Goal: Task Accomplishment & Management: Manage account settings

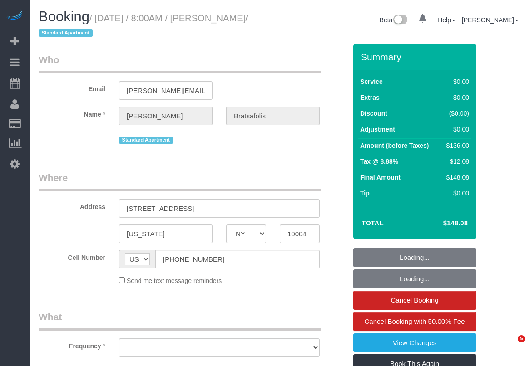
select select "NY"
select select "spot1"
select select "string:stripe-pm_1SAEPo4VGloSiKo759tJ8k7m"
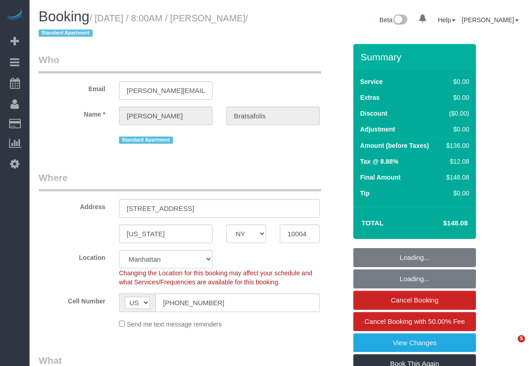
select select "object:833"
select select "number:56"
select select "number:69"
select select "number:14"
select select "number:7"
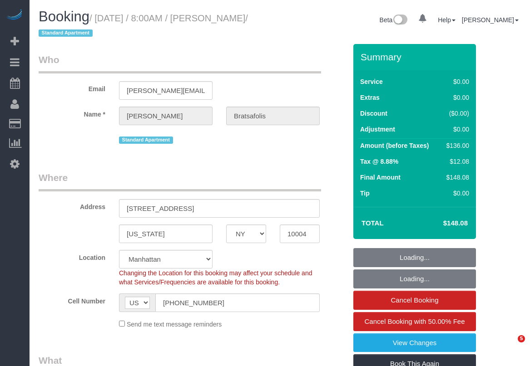
select select "spot58"
select select "1"
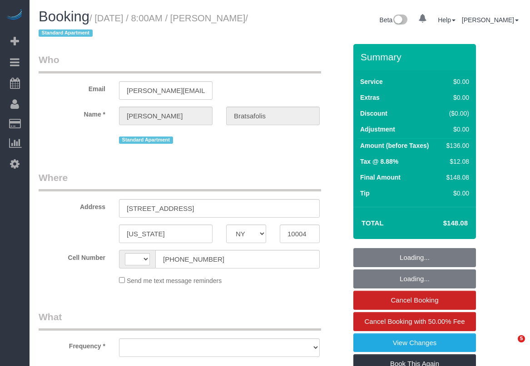
select select "NY"
select select "string:stripe-pm_1SAEPo4VGloSiKo759tJ8k7m"
select select "1"
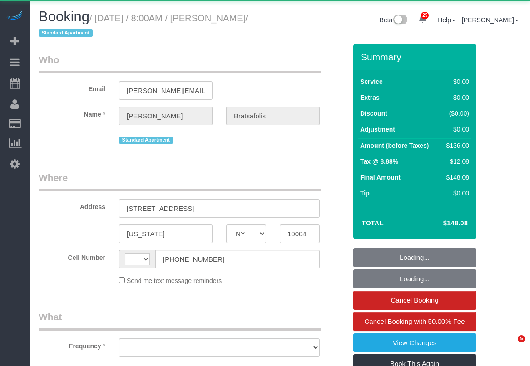
select select "NY"
select select "object:572"
select select "number:56"
select select "number:69"
select select "number:14"
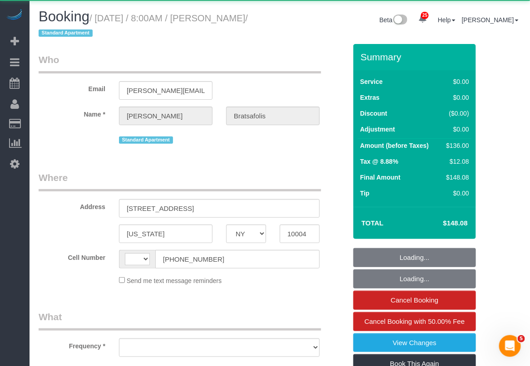
select select "number:7"
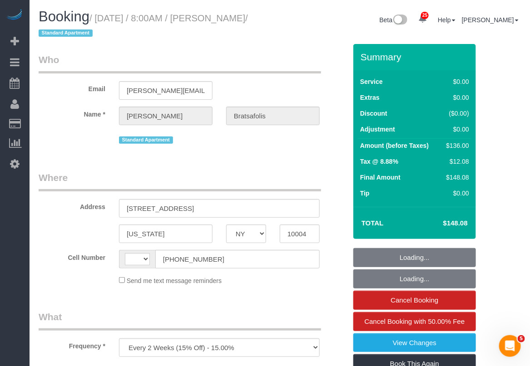
select select "string:[GEOGRAPHIC_DATA]"
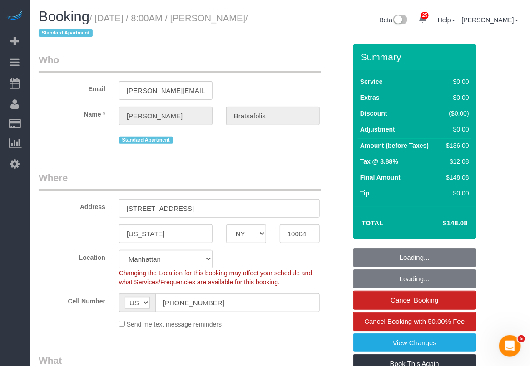
select select "string:stripe-pm_1SAEPo4VGloSiKo759tJ8k7m"
select select "1"
select select "spot1"
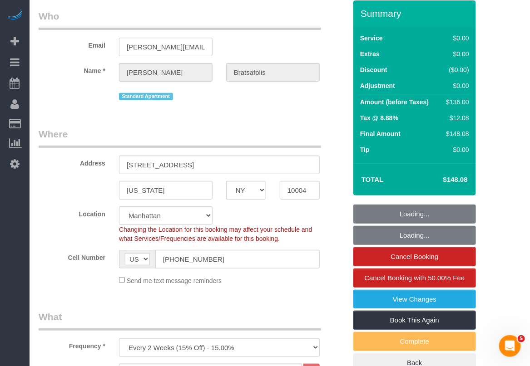
select select "object:1514"
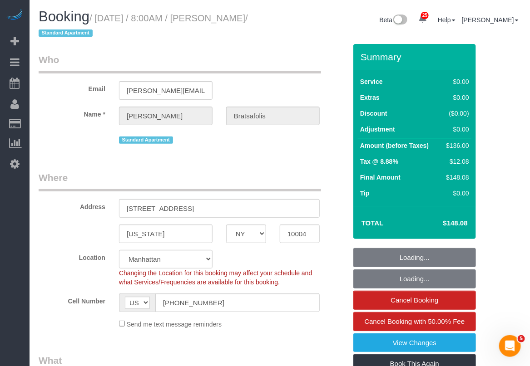
select select "1"
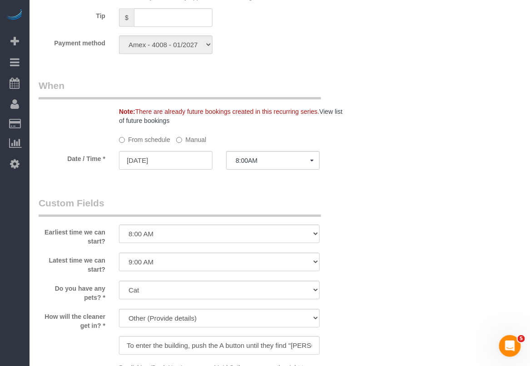
scroll to position [1078, 0]
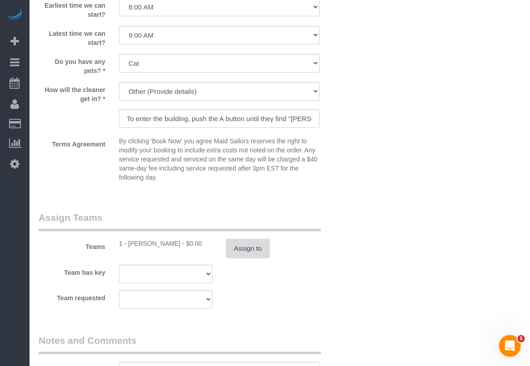
click at [253, 254] on button "Assign to" at bounding box center [248, 248] width 44 height 19
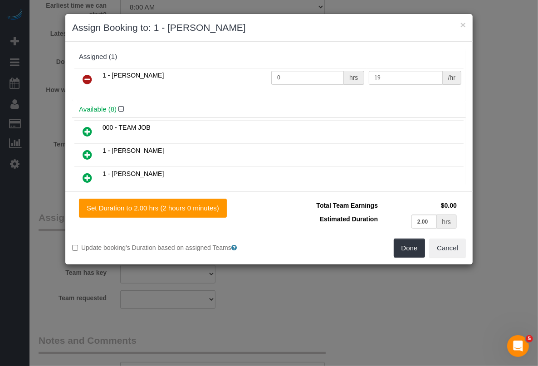
click at [85, 76] on icon at bounding box center [88, 79] width 10 height 11
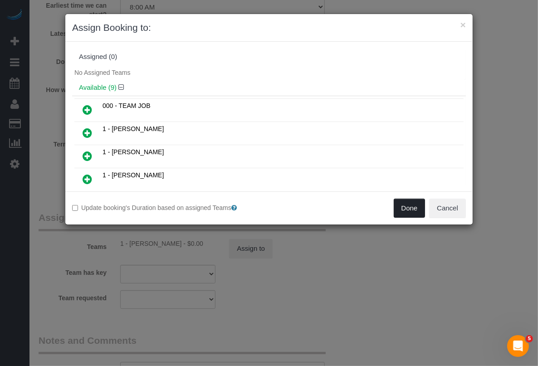
click at [416, 203] on button "Done" at bounding box center [410, 208] width 32 height 19
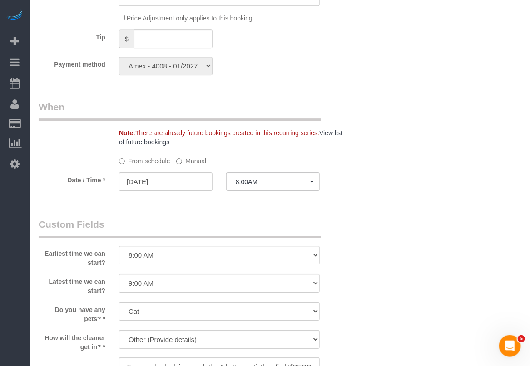
scroll to position [851, 0]
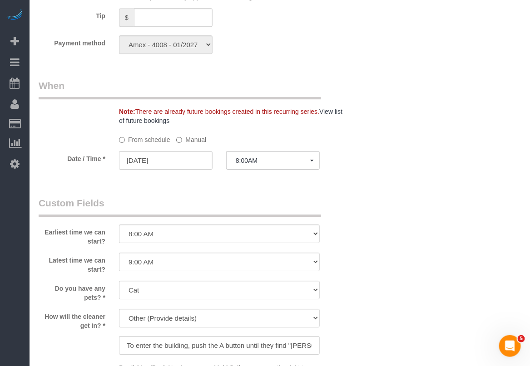
click at [184, 141] on label "Manual" at bounding box center [191, 138] width 30 height 12
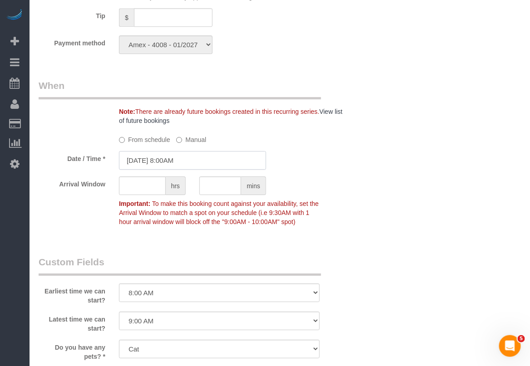
drag, startPoint x: 179, startPoint y: 162, endPoint x: 196, endPoint y: 168, distance: 17.4
click at [178, 162] on input "09/24/2025 8:00AM" at bounding box center [192, 160] width 147 height 19
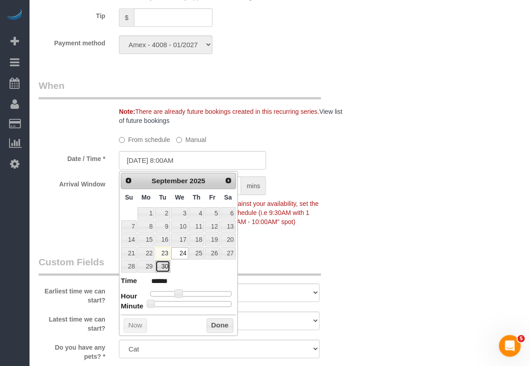
click at [159, 268] on link "30" at bounding box center [162, 266] width 15 height 12
type input "09/30/2025 8:00AM"
click at [212, 330] on button "Done" at bounding box center [219, 326] width 27 height 15
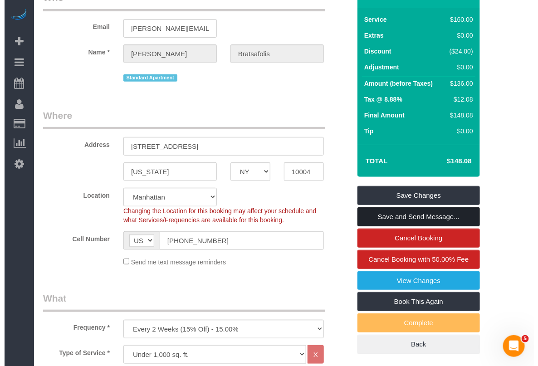
scroll to position [57, 0]
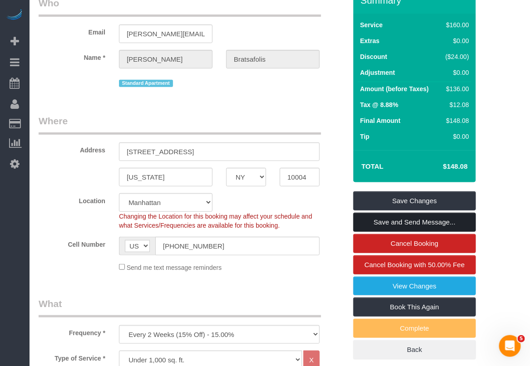
click at [392, 223] on link "Save and Send Message..." at bounding box center [414, 222] width 123 height 19
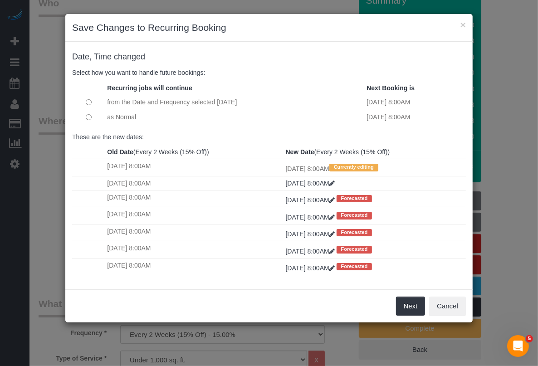
click at [192, 307] on div "Next Cancel" at bounding box center [269, 306] width 408 height 33
click at [411, 309] on button "Next" at bounding box center [410, 306] width 29 height 19
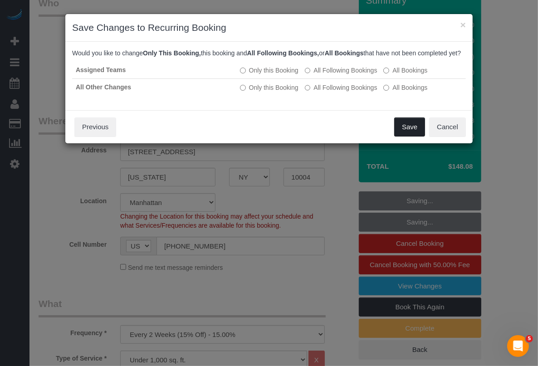
click at [408, 137] on button "Save" at bounding box center [409, 127] width 31 height 19
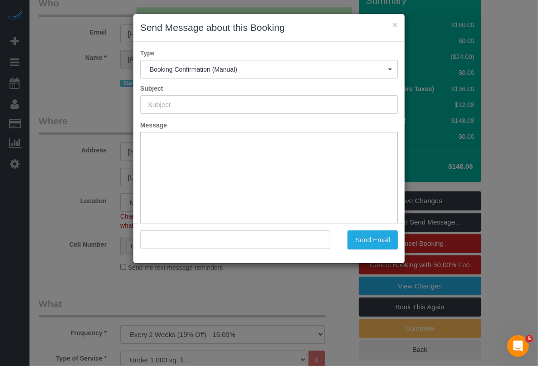
scroll to position [0, 0]
type input "Cleaning Confirmed for 09/30/2025 at 8:00am"
type input ""Alex Bratsafolis" <alex.bratsafolis@gmail.com>"
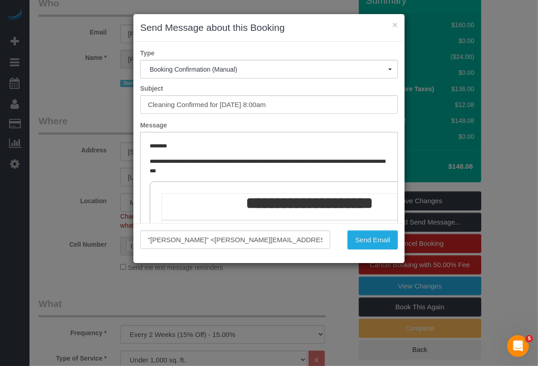
click at [279, 354] on div "× Send Message about this Booking Type Booking Confirmation (Manual) Booking Co…" at bounding box center [269, 183] width 538 height 366
click at [383, 240] on button "Send Email" at bounding box center [373, 240] width 50 height 19
